Goal: Register for event/course

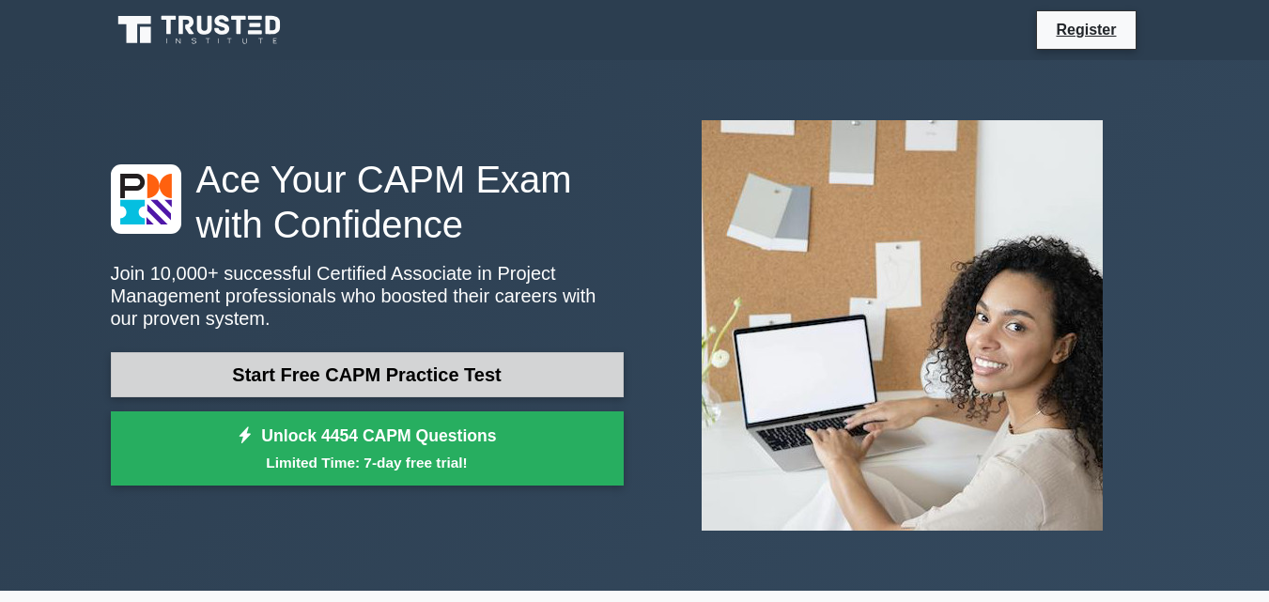
click at [525, 382] on link "Start Free CAPM Practice Test" at bounding box center [367, 374] width 513 height 45
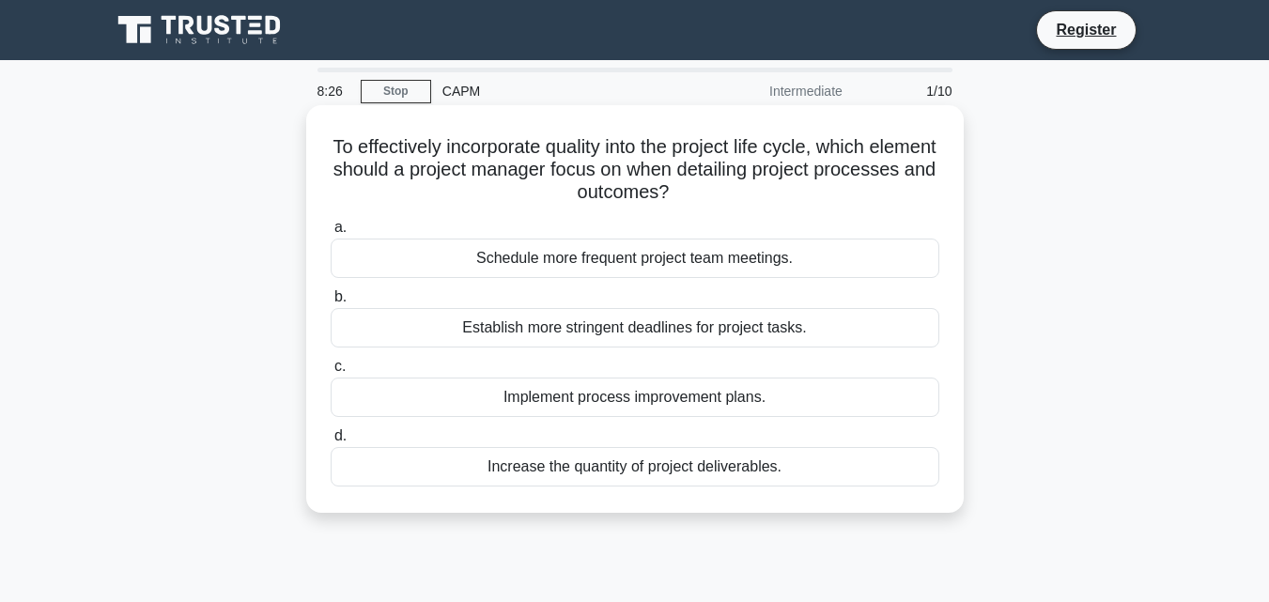
click at [687, 402] on div "Implement process improvement plans." at bounding box center [635, 397] width 609 height 39
click at [331, 373] on input "c. Implement process improvement plans." at bounding box center [331, 367] width 0 height 12
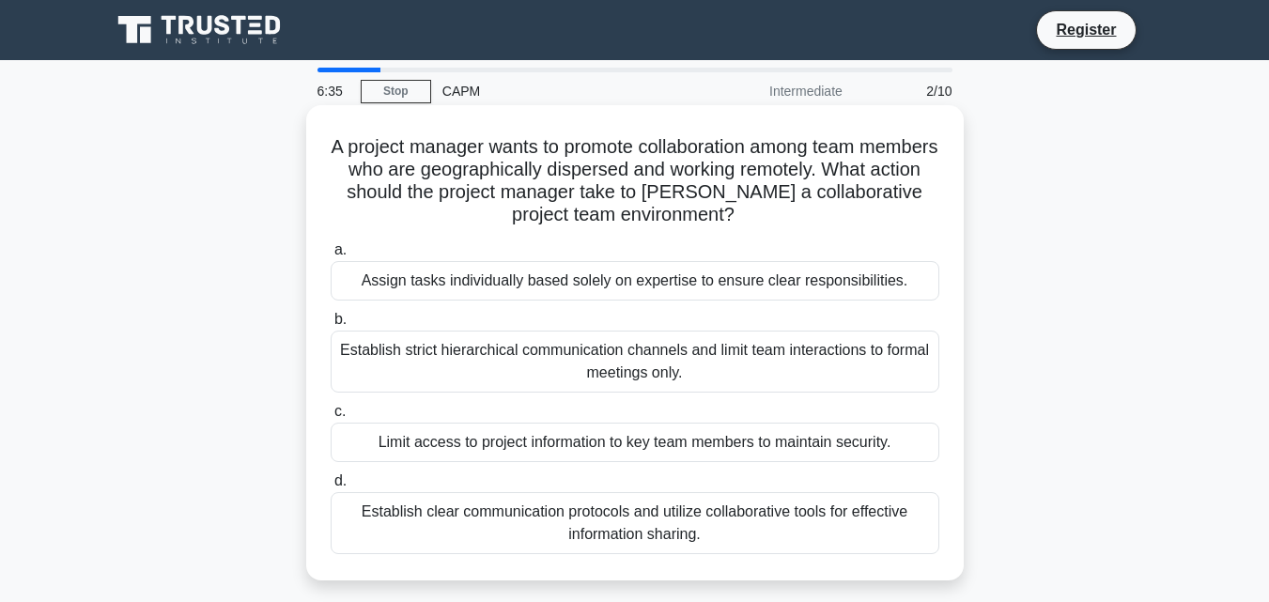
click at [641, 284] on div "Assign tasks individually based solely on expertise to ensure clear responsibil…" at bounding box center [635, 280] width 609 height 39
click at [331, 256] on input "a. Assign tasks individually based solely on expertise to ensure clear responsi…" at bounding box center [331, 250] width 0 height 12
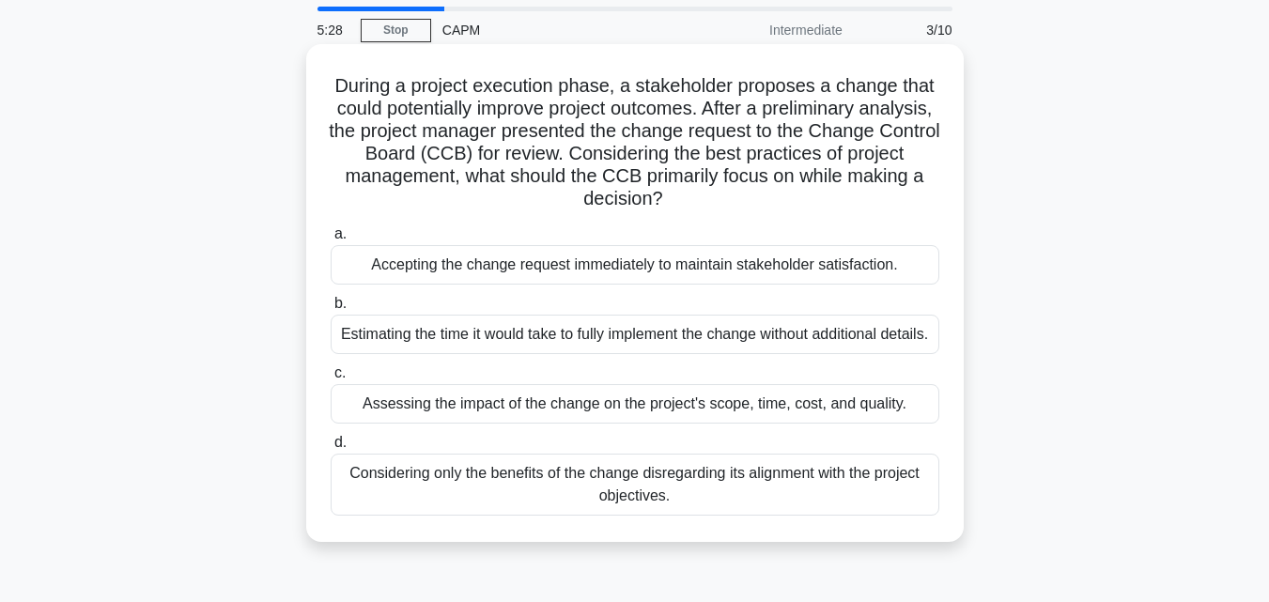
scroll to position [94, 0]
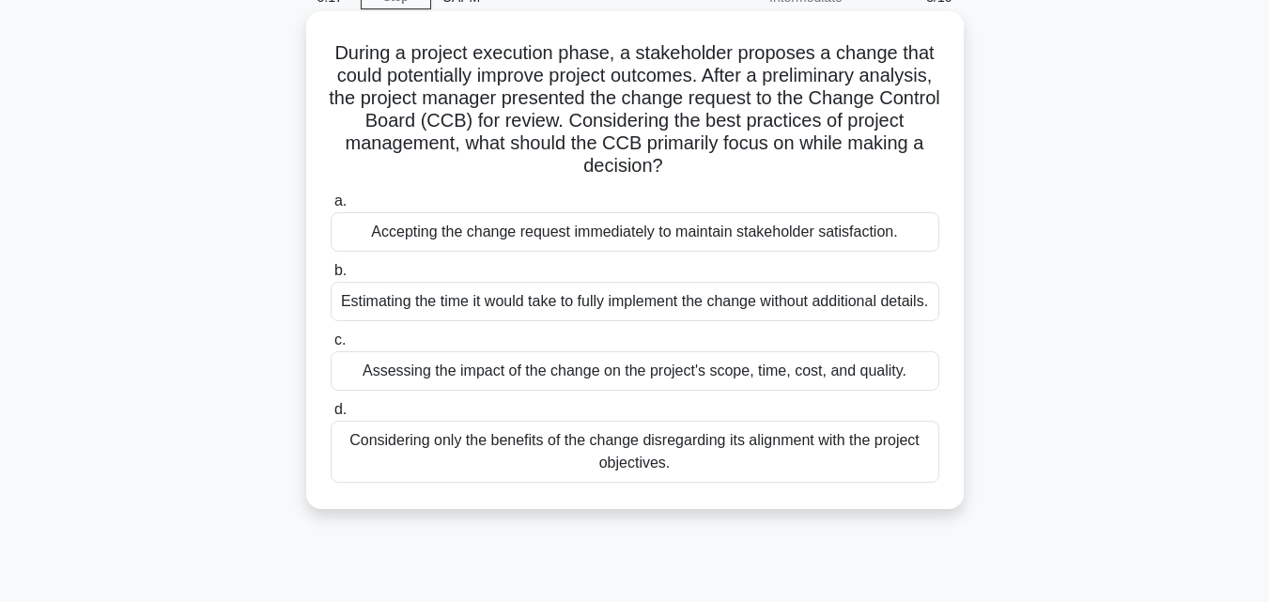
click at [604, 391] on div "Assessing the impact of the change on the project's scope, time, cost, and qual…" at bounding box center [635, 370] width 609 height 39
click at [331, 347] on input "c. Assessing the impact of the change on the project's scope, time, cost, and q…" at bounding box center [331, 340] width 0 height 12
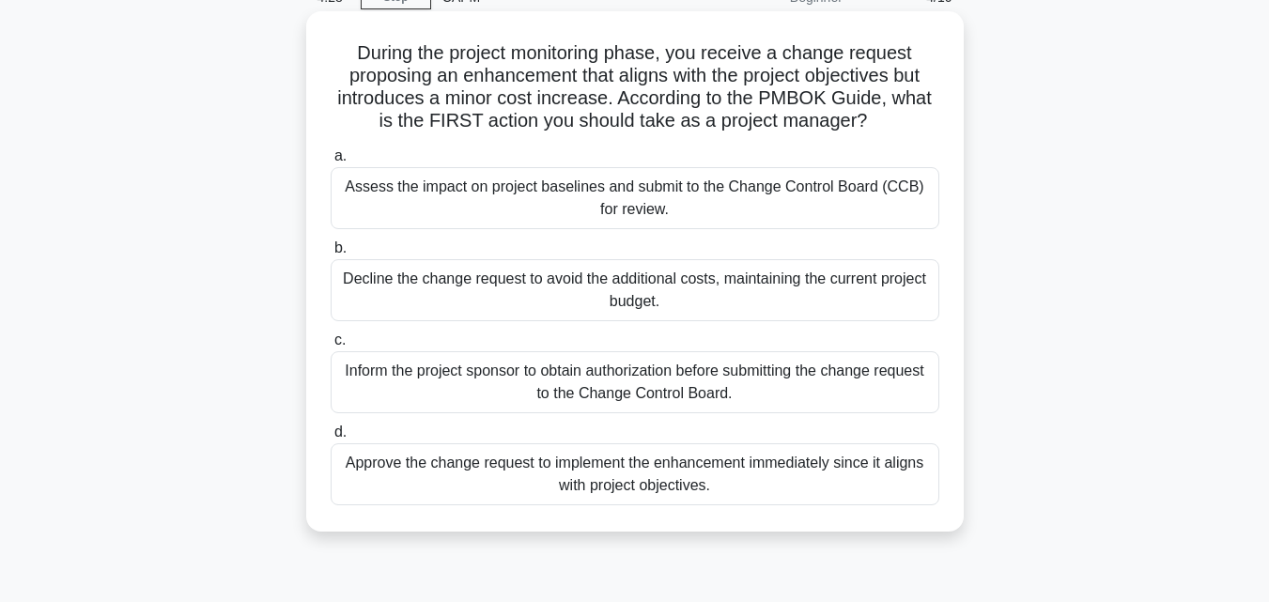
click at [418, 187] on div "Assess the impact on project baselines and submit to the Change Control Board (…" at bounding box center [635, 198] width 609 height 62
click at [331, 162] on input "a. Assess the impact on project baselines and submit to the Change Control Boar…" at bounding box center [331, 156] width 0 height 12
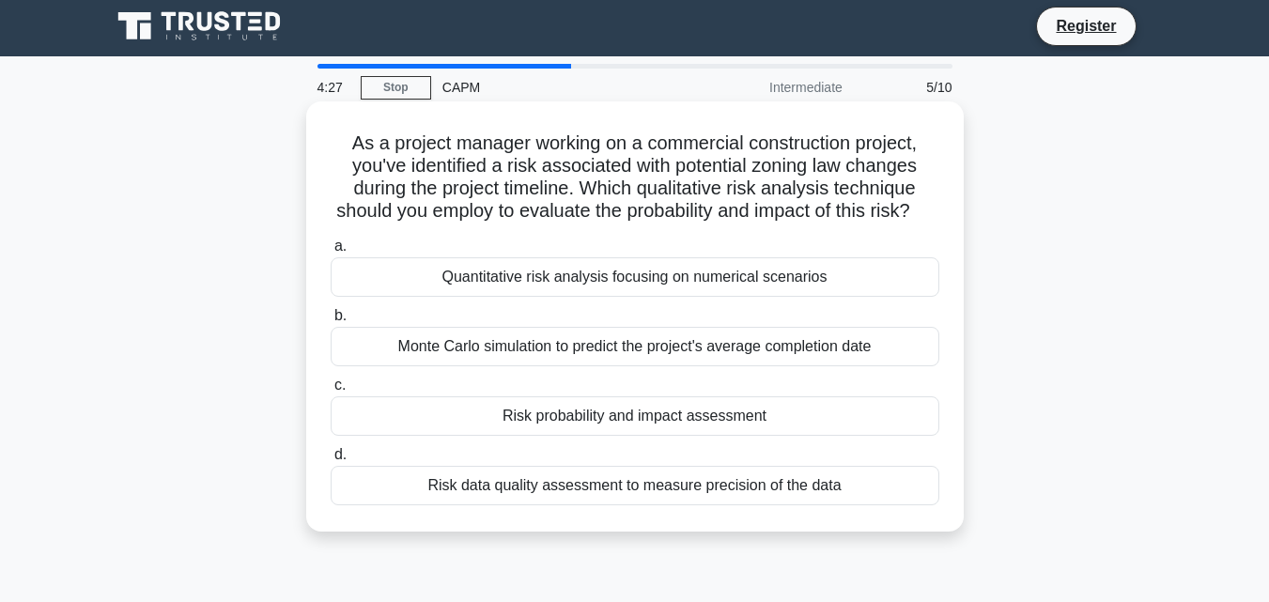
scroll to position [0, 0]
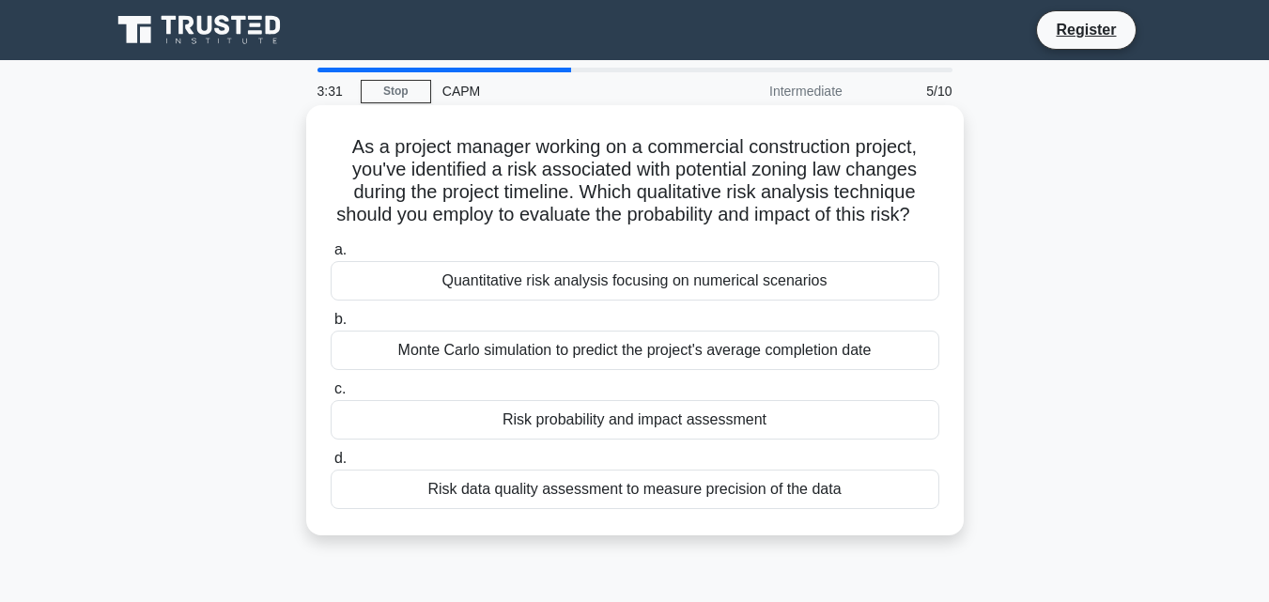
click at [604, 301] on div "Quantitative risk analysis focusing on numerical scenarios" at bounding box center [635, 280] width 609 height 39
click at [331, 256] on input "a. Quantitative risk analysis focusing on numerical scenarios" at bounding box center [331, 250] width 0 height 12
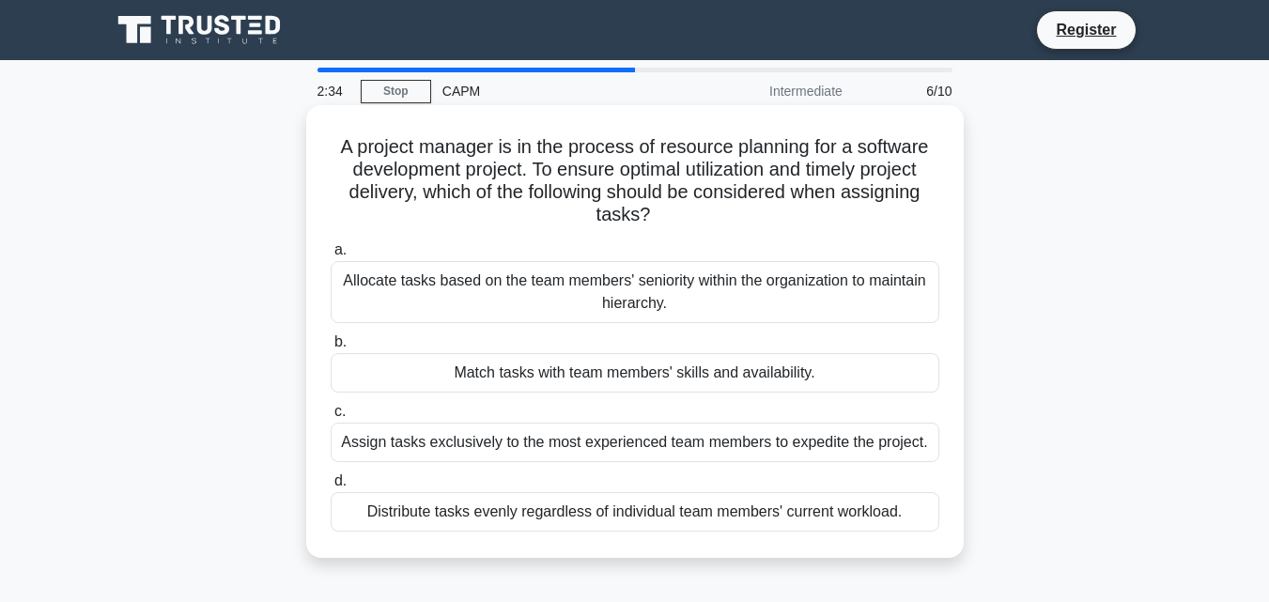
click at [566, 374] on div "Match tasks with team members' skills and availability." at bounding box center [635, 372] width 609 height 39
click at [331, 348] on input "b. Match tasks with team members' skills and availability." at bounding box center [331, 342] width 0 height 12
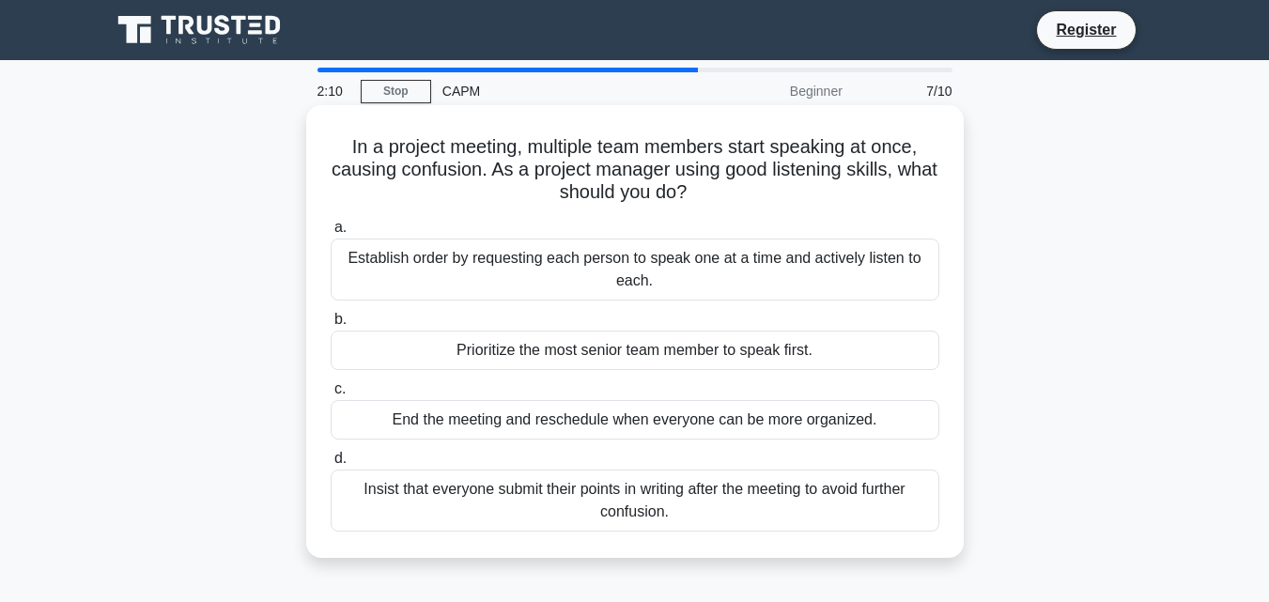
click at [573, 265] on div "Establish order by requesting each person to speak one at a time and actively l…" at bounding box center [635, 270] width 609 height 62
click at [331, 234] on input "a. Establish order by requesting each person to speak one at a time and activel…" at bounding box center [331, 228] width 0 height 12
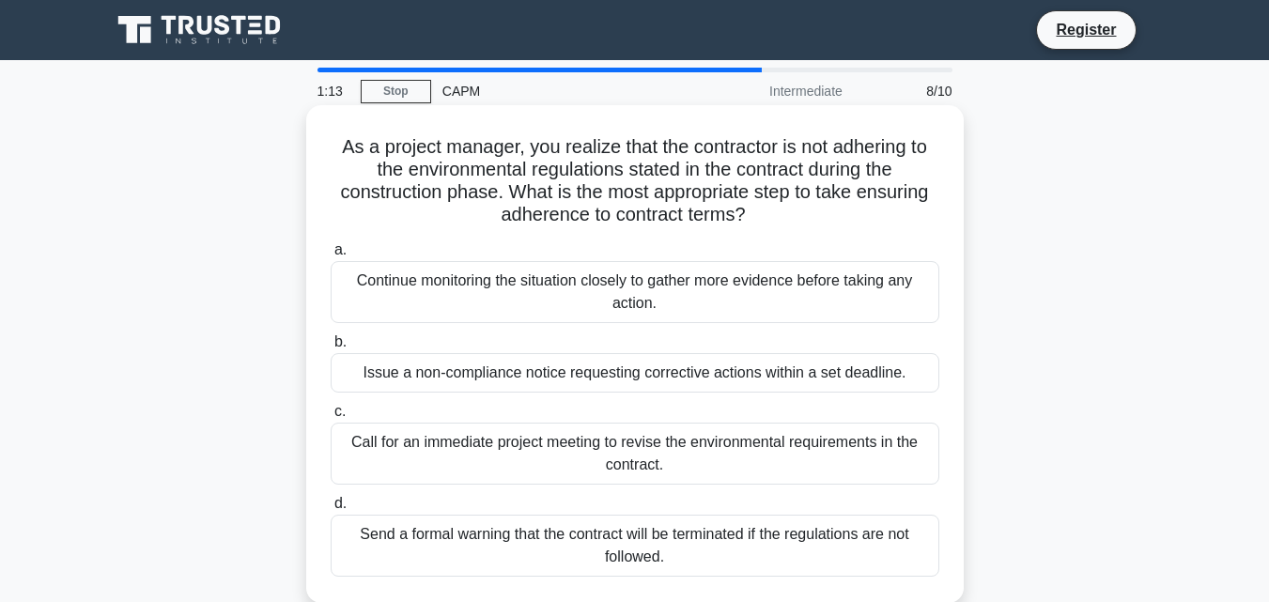
click at [767, 381] on div "Issue a non-compliance notice requesting corrective actions within a set deadli…" at bounding box center [635, 372] width 609 height 39
click at [331, 348] on input "b. Issue a non-compliance notice requesting corrective actions within a set dea…" at bounding box center [331, 342] width 0 height 12
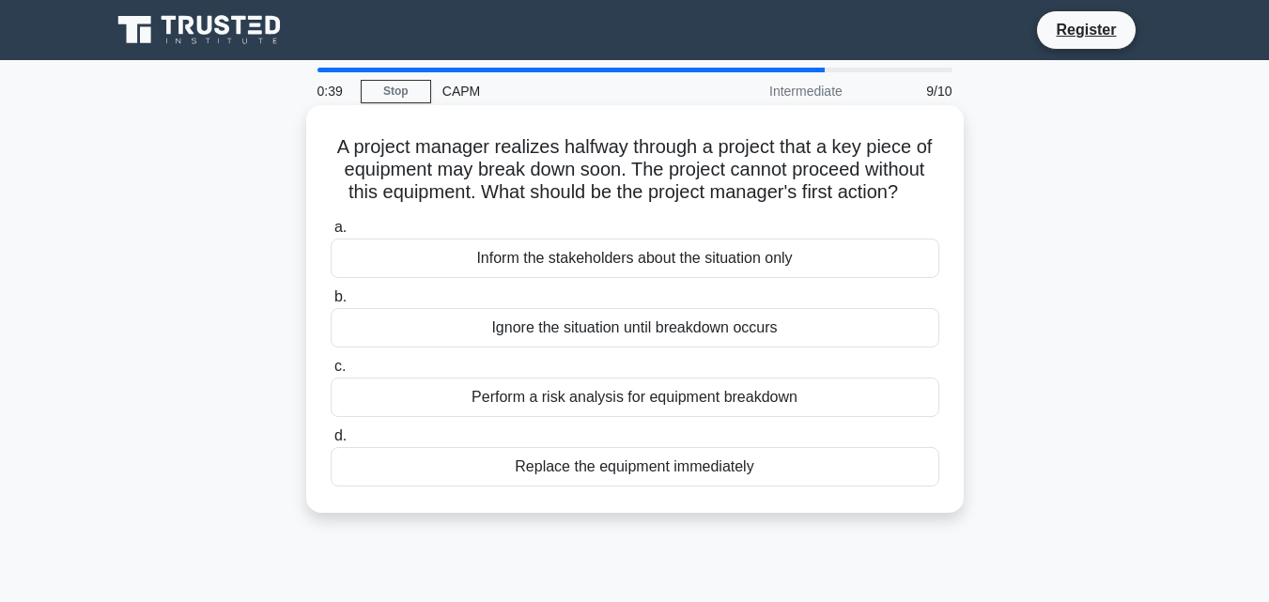
click at [657, 278] on div "Inform the stakeholders about the situation only" at bounding box center [635, 258] width 609 height 39
click at [331, 234] on input "a. Inform the stakeholders about the situation only" at bounding box center [331, 228] width 0 height 12
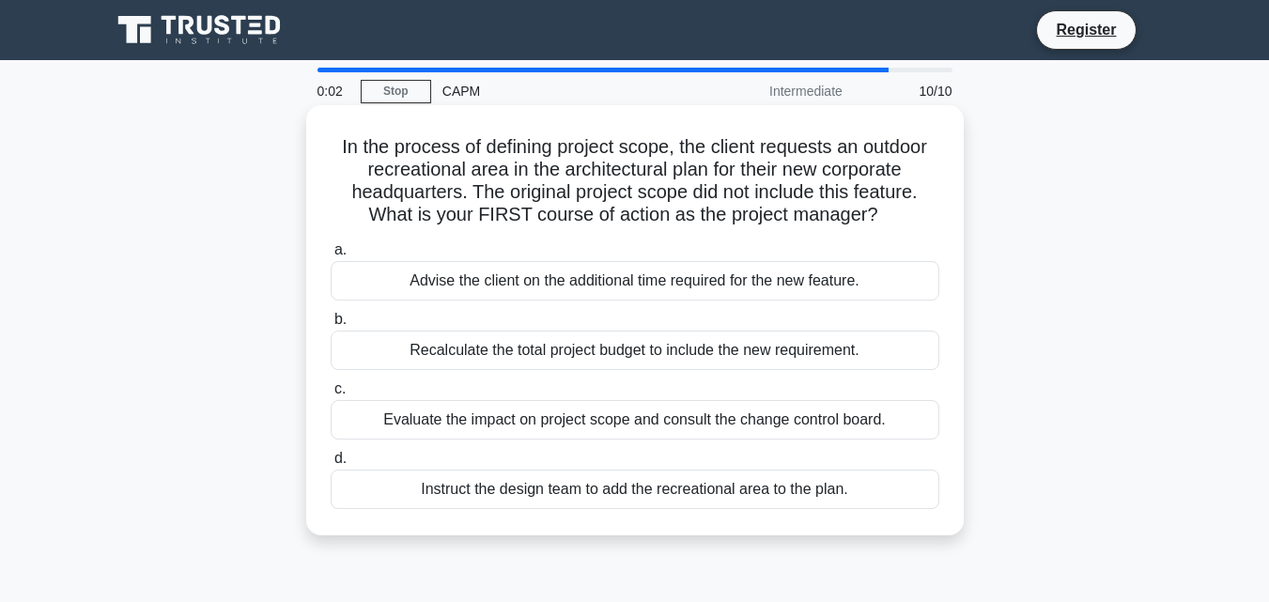
click at [643, 422] on div "Evaluate the impact on project scope and consult the change control board." at bounding box center [635, 419] width 609 height 39
click at [331, 395] on input "c. Evaluate the impact on project scope and consult the change control board." at bounding box center [331, 389] width 0 height 12
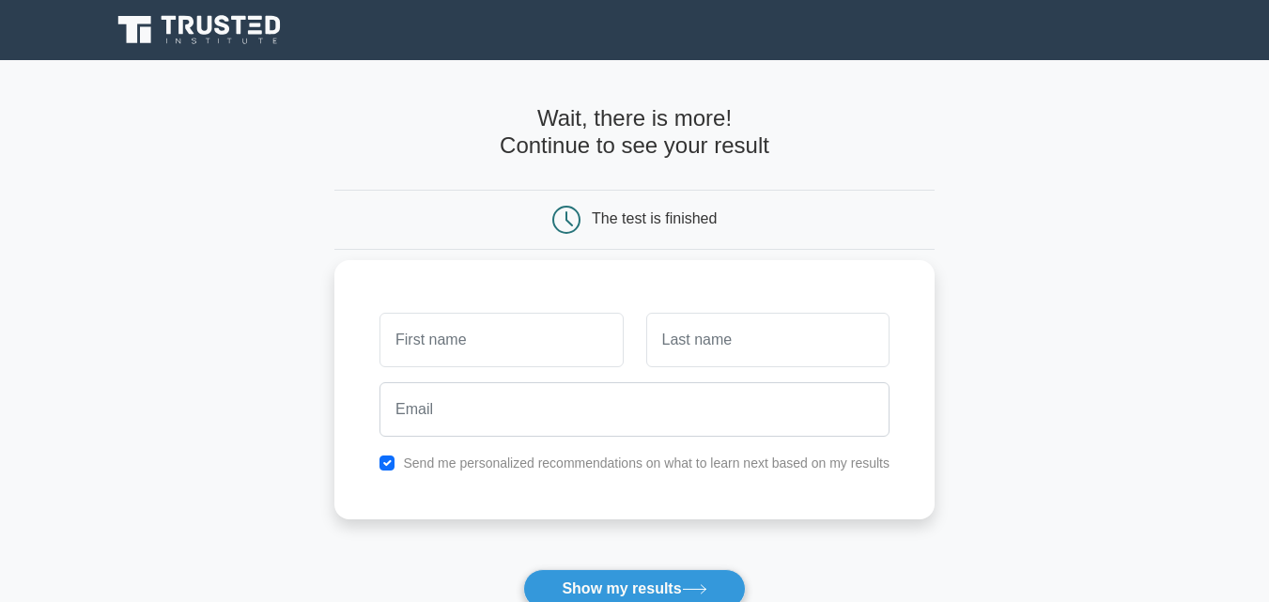
click at [566, 346] on input "text" at bounding box center [500, 340] width 243 height 54
type input "felicia"
click at [708, 342] on input "text" at bounding box center [767, 340] width 243 height 54
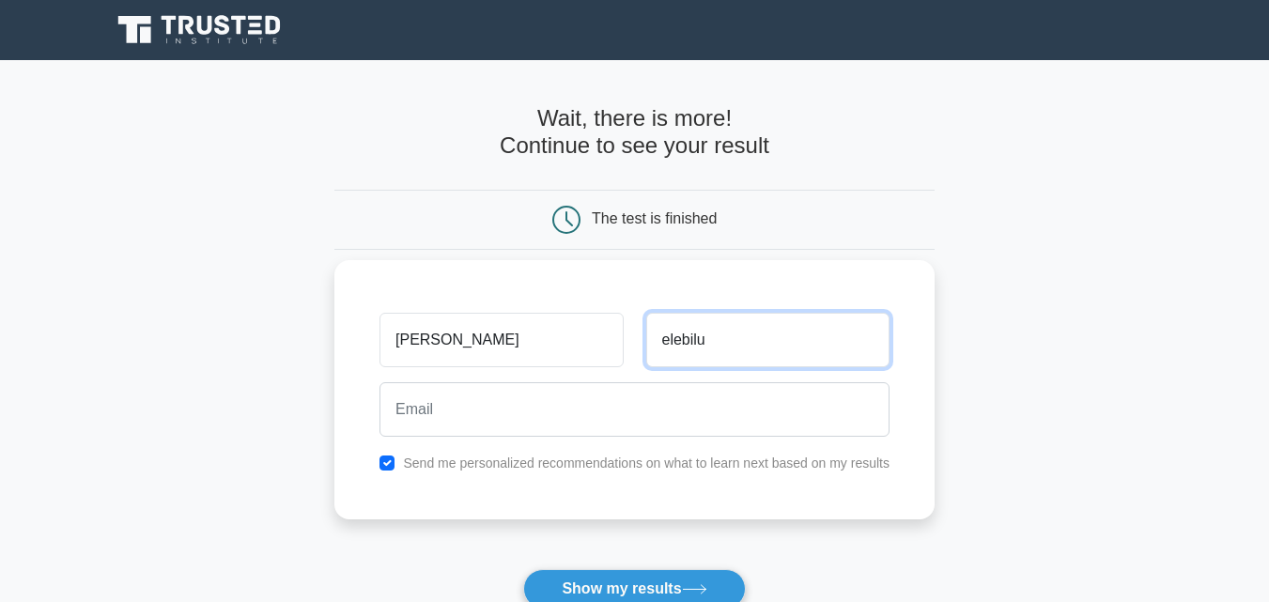
click at [671, 344] on input "elebilu" at bounding box center [767, 340] width 243 height 54
type input "Elebilu"
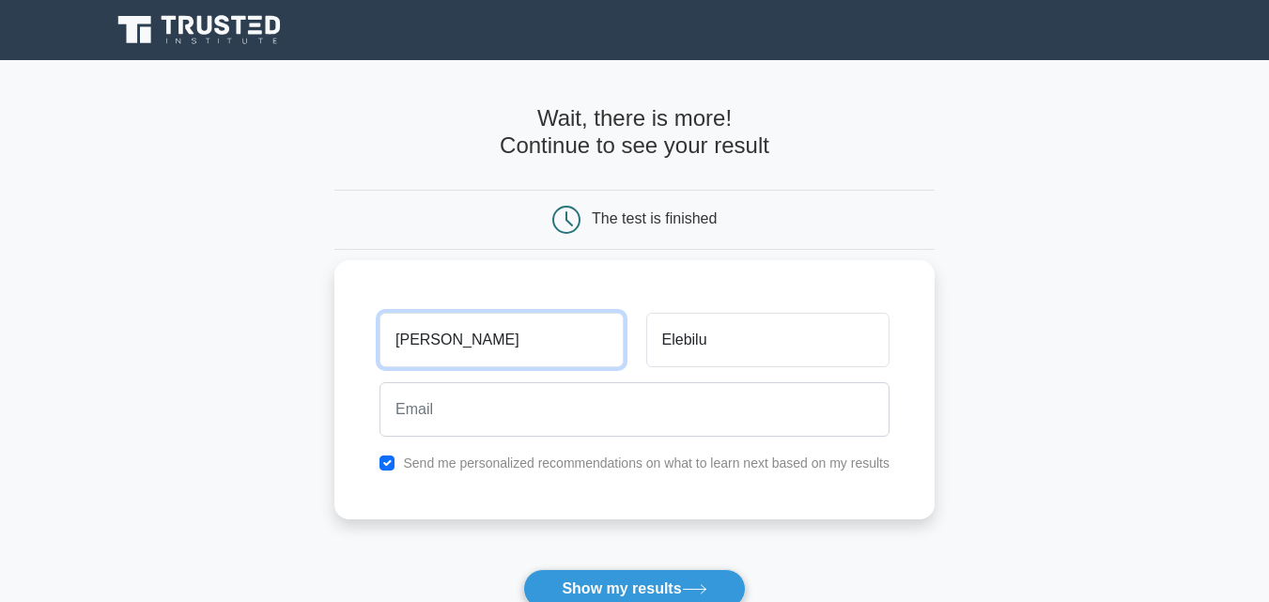
click at [401, 333] on input "felicia" at bounding box center [500, 340] width 243 height 54
type input "Felicia"
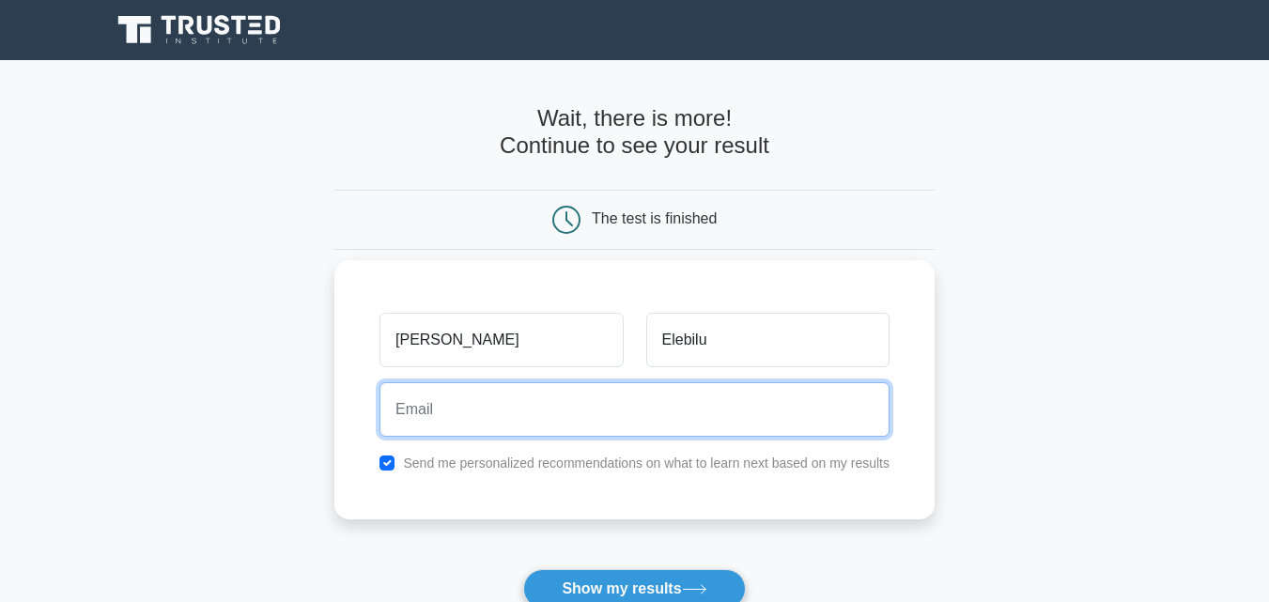
drag, startPoint x: 438, startPoint y: 433, endPoint x: 436, endPoint y: 415, distance: 17.9
click at [436, 415] on input "email" at bounding box center [634, 409] width 510 height 54
type input "lishasnipes@gmail.com"
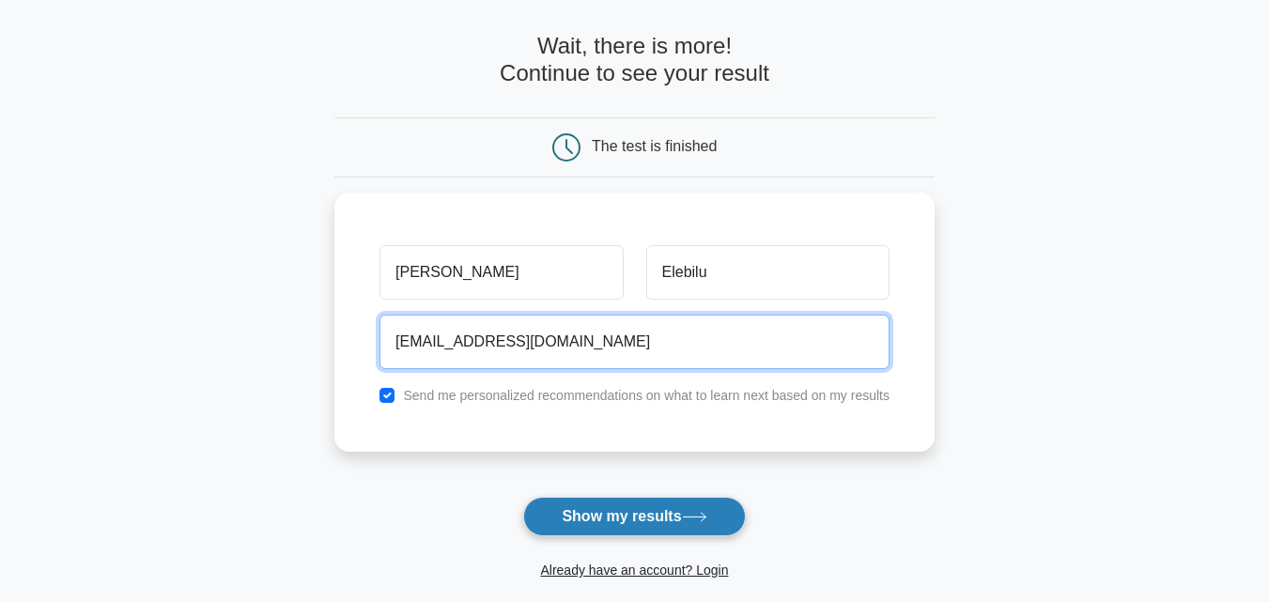
scroll to position [188, 0]
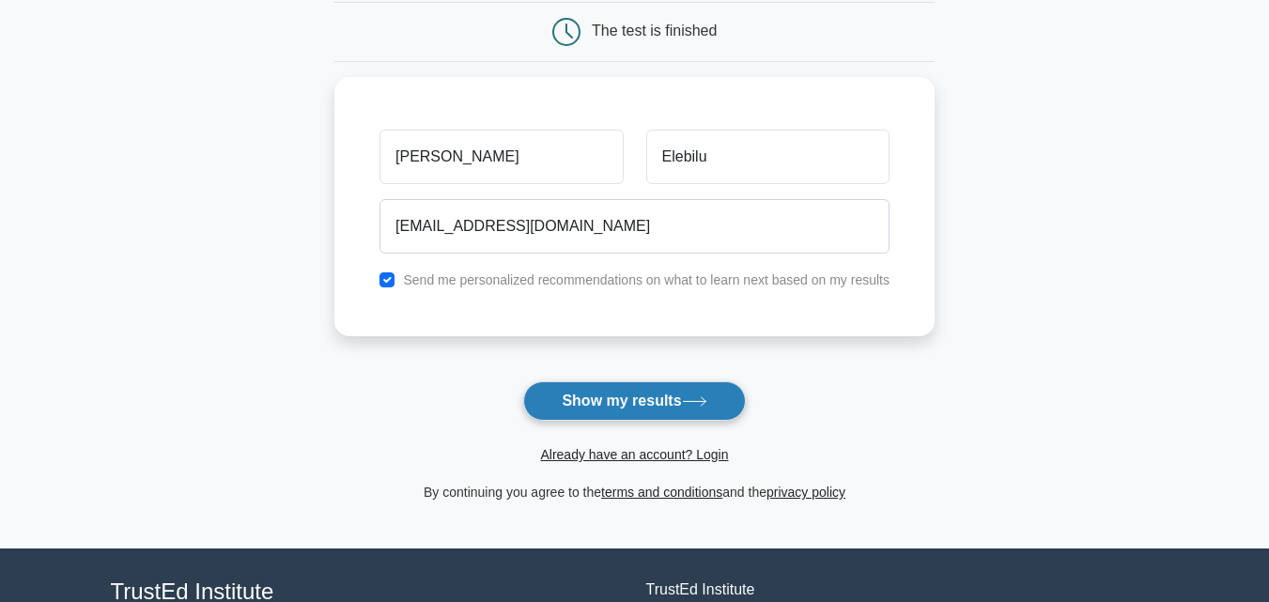
click at [653, 406] on button "Show my results" at bounding box center [634, 400] width 222 height 39
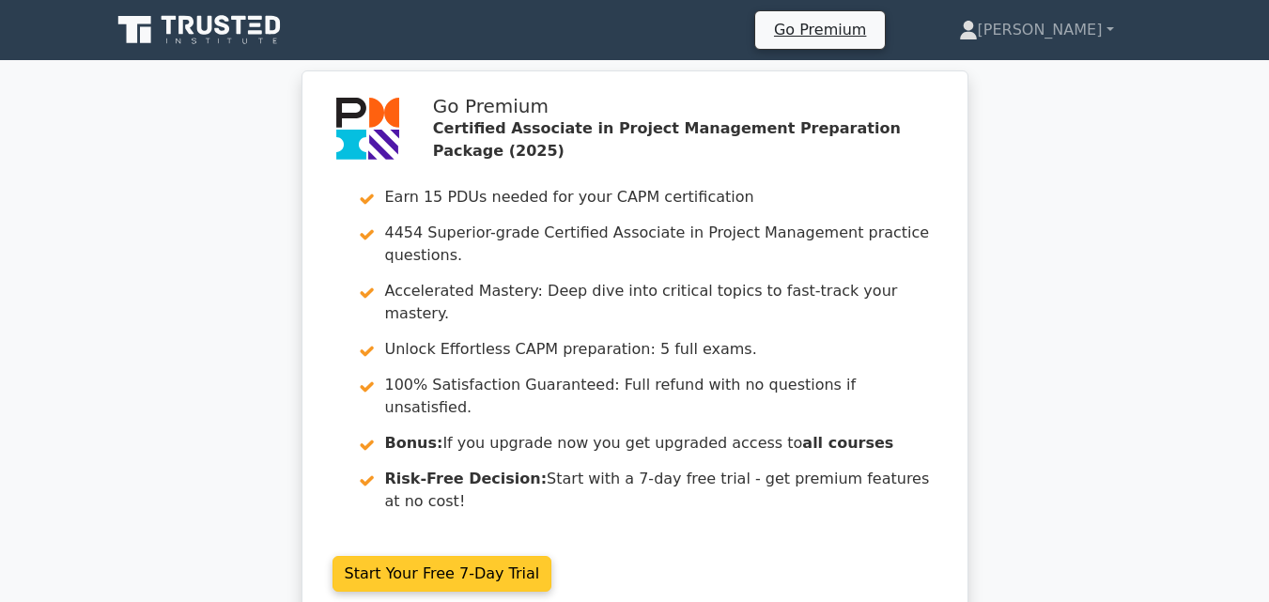
click at [479, 556] on link "Start Your Free 7-Day Trial" at bounding box center [442, 574] width 220 height 36
click at [552, 556] on link "Start Your Free 7-Day Trial" at bounding box center [442, 574] width 220 height 36
